Goal: Information Seeking & Learning: Learn about a topic

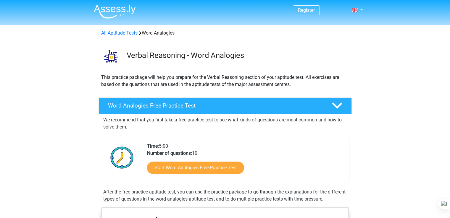
scroll to position [59, 0]
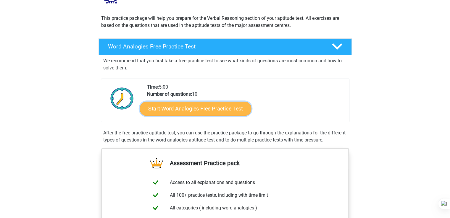
click at [221, 108] on link "Start Word Analogies Free Practice Test" at bounding box center [196, 109] width 112 height 14
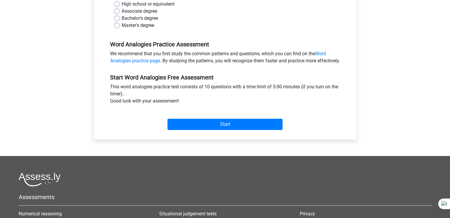
scroll to position [89, 0]
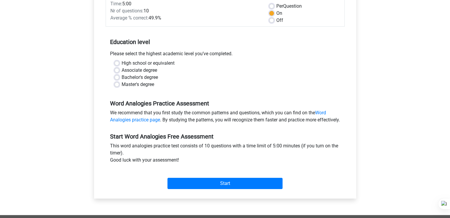
click at [122, 80] on label "Bachelor's degree" at bounding box center [140, 77] width 36 height 7
click at [117, 80] on input "Bachelor's degree" at bounding box center [117, 77] width 5 height 6
radio input "true"
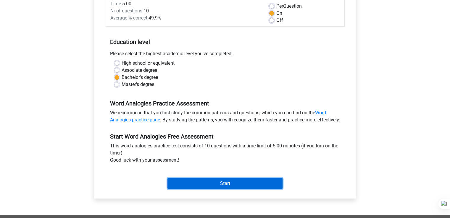
click at [212, 189] on input "Start" at bounding box center [225, 183] width 115 height 11
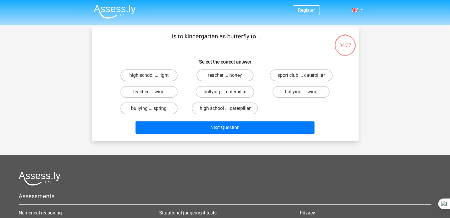
click at [227, 107] on label "high school ... caterpillar" at bounding box center [225, 109] width 66 height 12
click at [227, 109] on input "high school ... caterpillar" at bounding box center [227, 111] width 4 height 4
radio input "true"
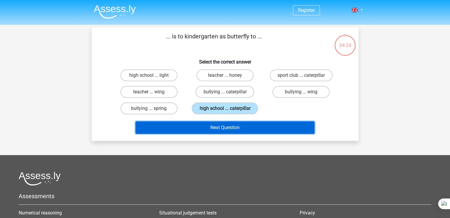
click at [233, 125] on button "Next Question" at bounding box center [225, 128] width 179 height 12
